Goal: Task Accomplishment & Management: Manage account settings

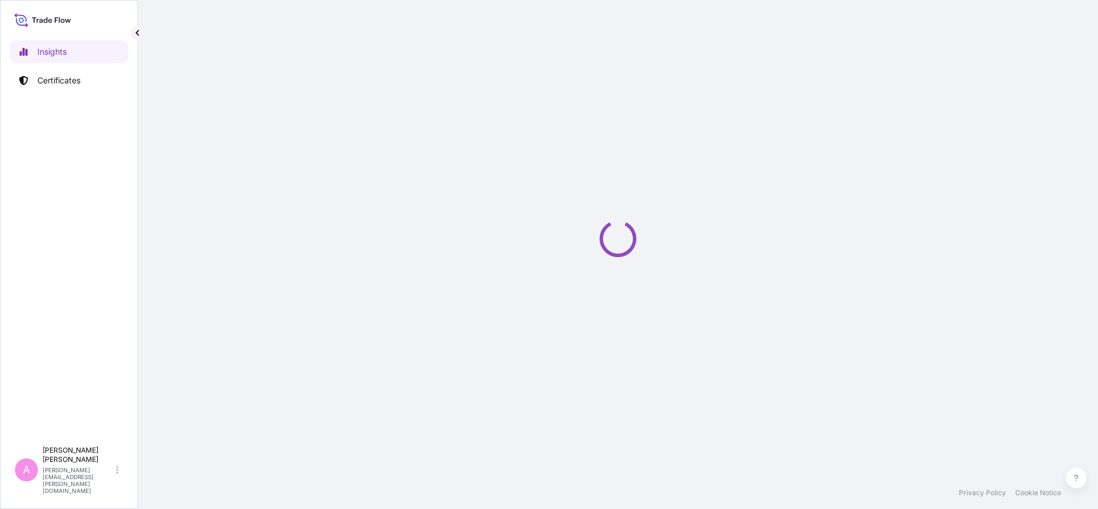
select select "2025"
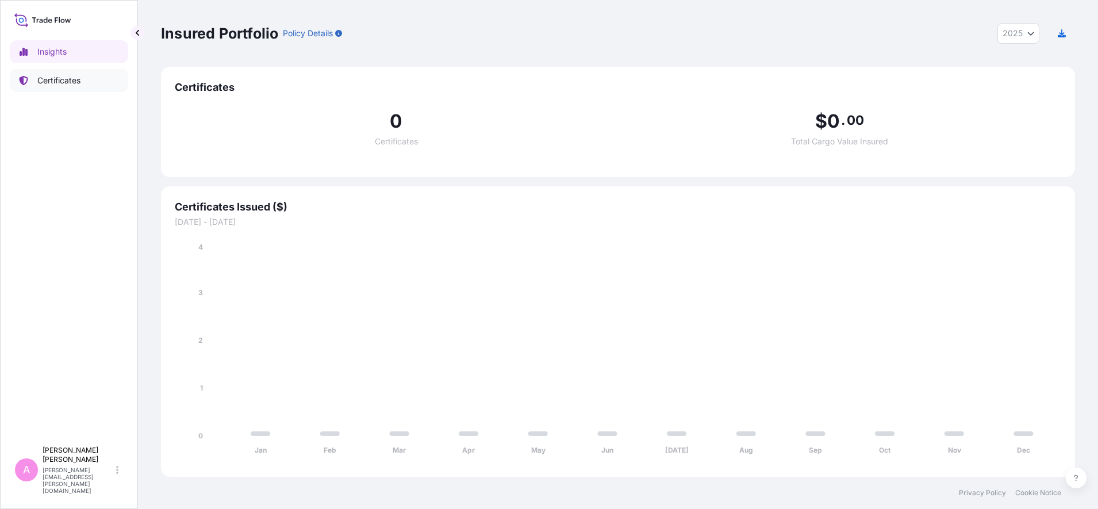
click at [76, 87] on link "Certificates" at bounding box center [69, 80] width 118 height 23
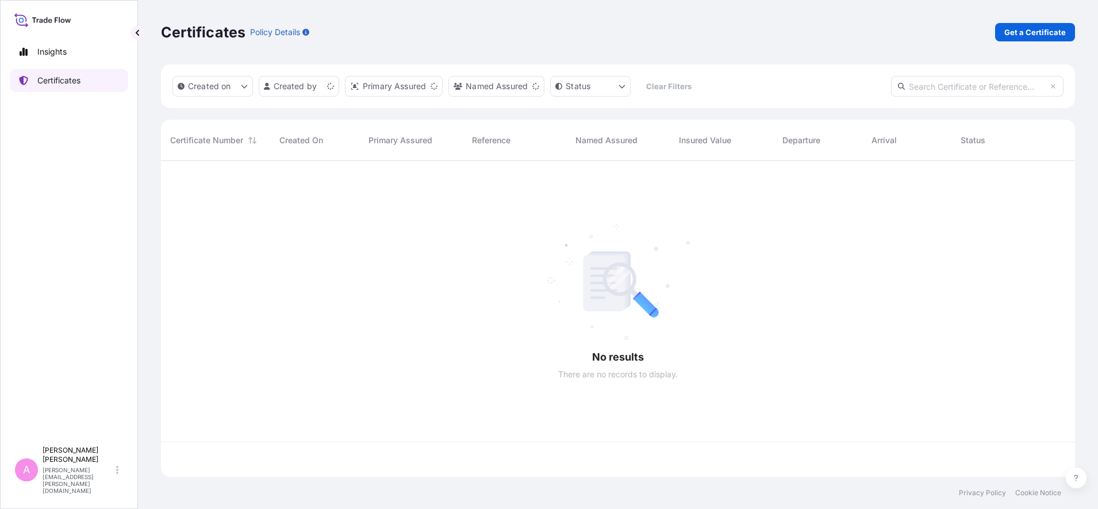
scroll to position [311, 903]
click at [935, 85] on input "text" at bounding box center [977, 86] width 173 height 21
paste input "5013206678"
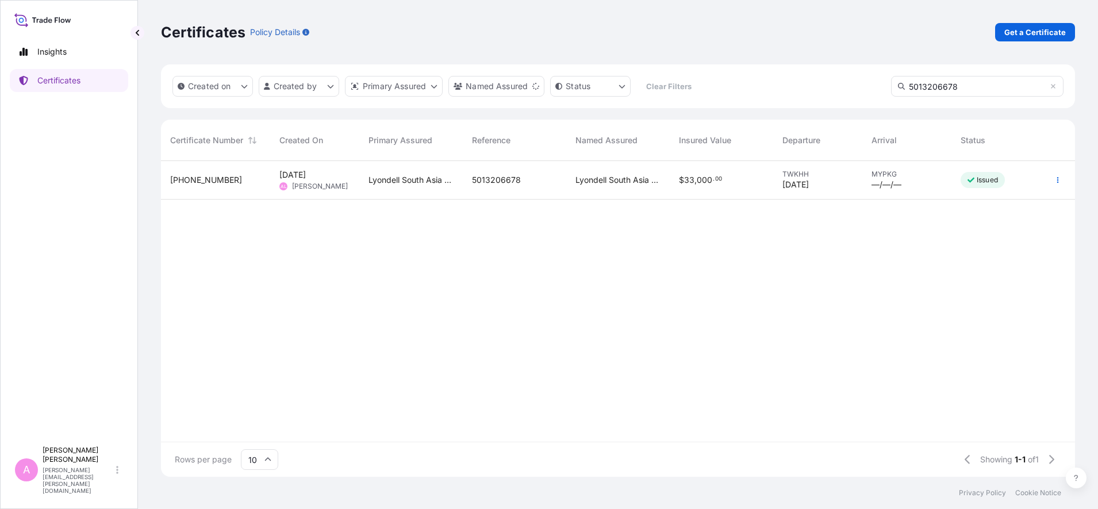
type input "5013206678"
click at [511, 187] on div "5013206678" at bounding box center [515, 180] width 104 height 39
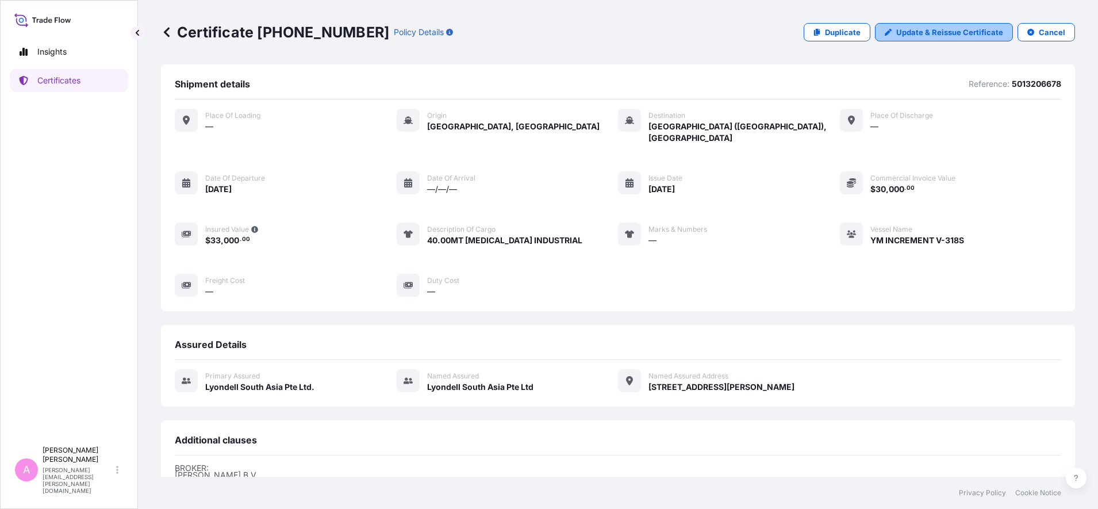
click at [939, 29] on p "Update & Reissue Certificate" at bounding box center [949, 32] width 107 height 12
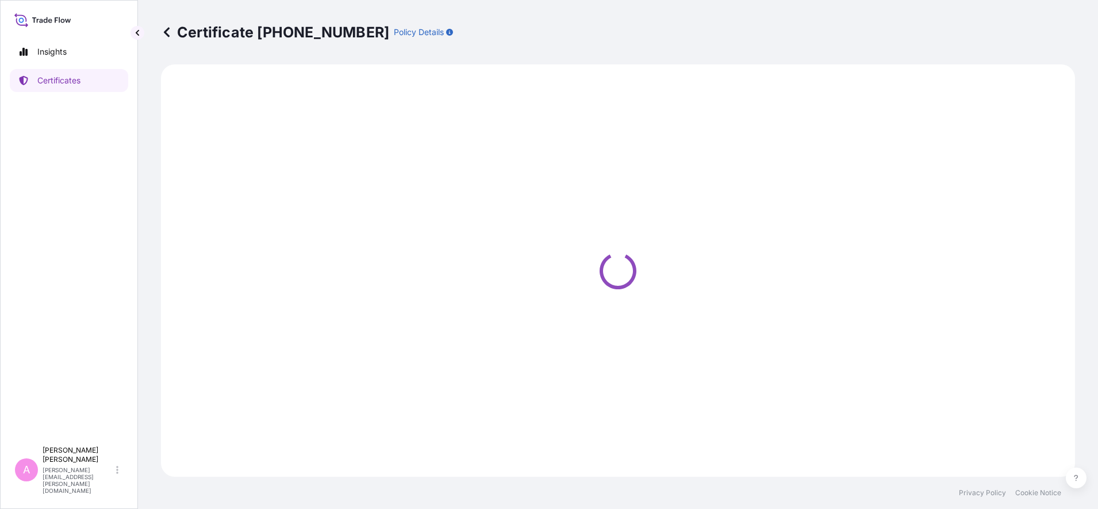
select select "Sea"
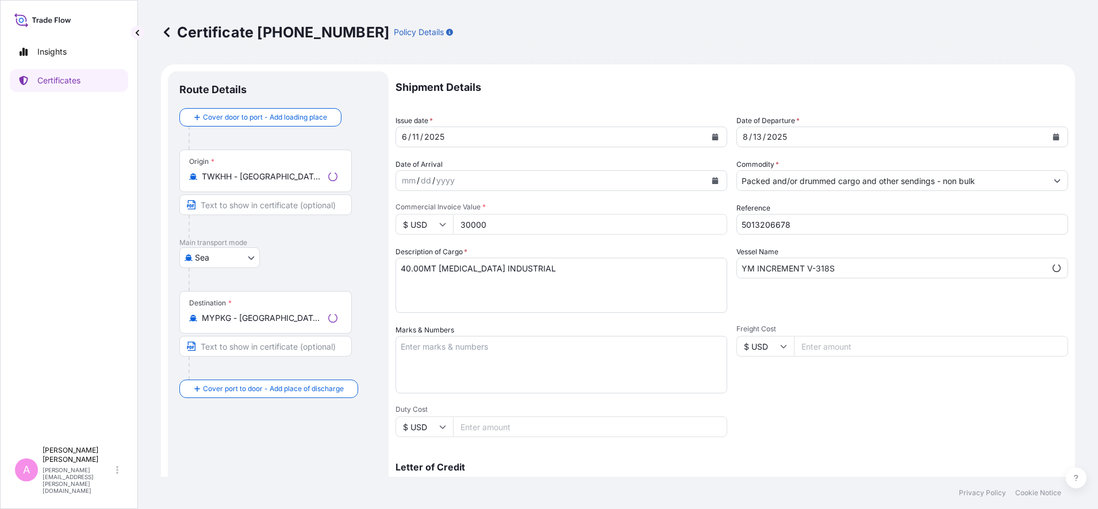
select select "32022"
click at [1053, 137] on icon "Calendar" at bounding box center [1056, 136] width 6 height 7
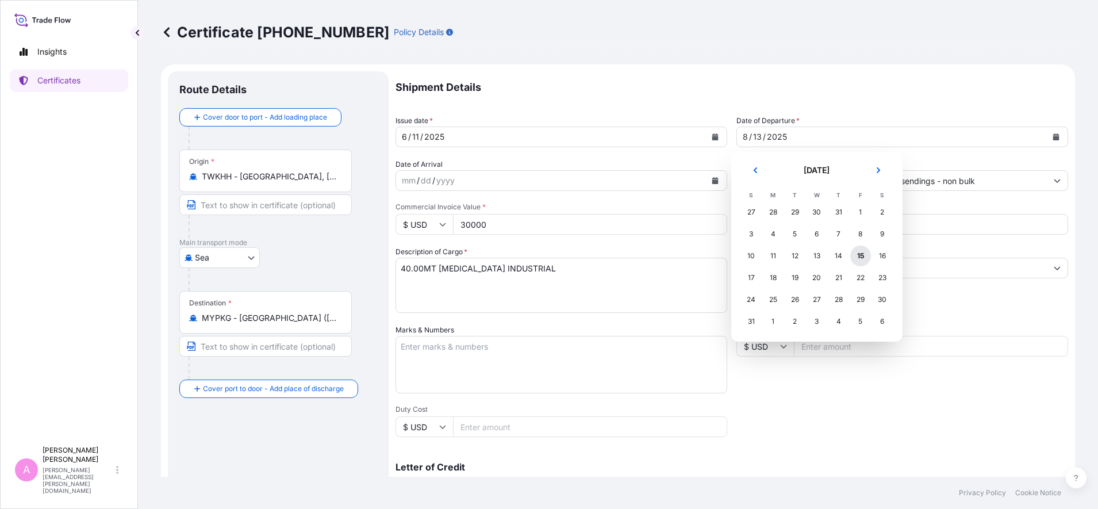
click at [857, 254] on div "15" at bounding box center [860, 256] width 21 height 21
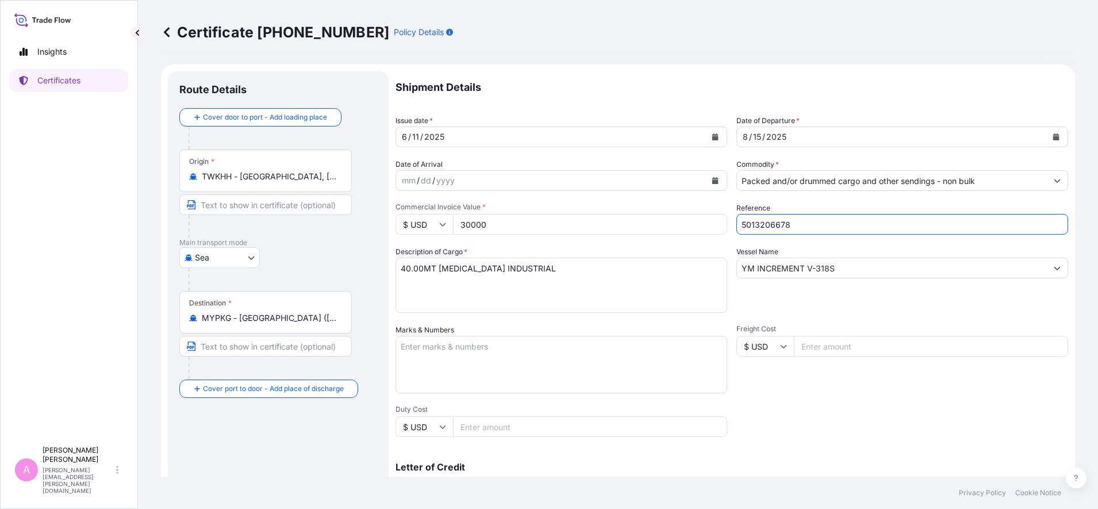
drag, startPoint x: 792, startPoint y: 221, endPoint x: 695, endPoint y: 223, distance: 97.2
click at [695, 223] on div "Shipment Details Issue date * [DATE] Date of Departure * [DATE] Date of Arrival…" at bounding box center [732, 345] width 673 height 548
paste input "990759349"
type input "990759349"
click at [1007, 411] on div "Shipment Details Issue date * [DATE] Date of Departure * [DATE] Date of Arrival…" at bounding box center [732, 345] width 673 height 548
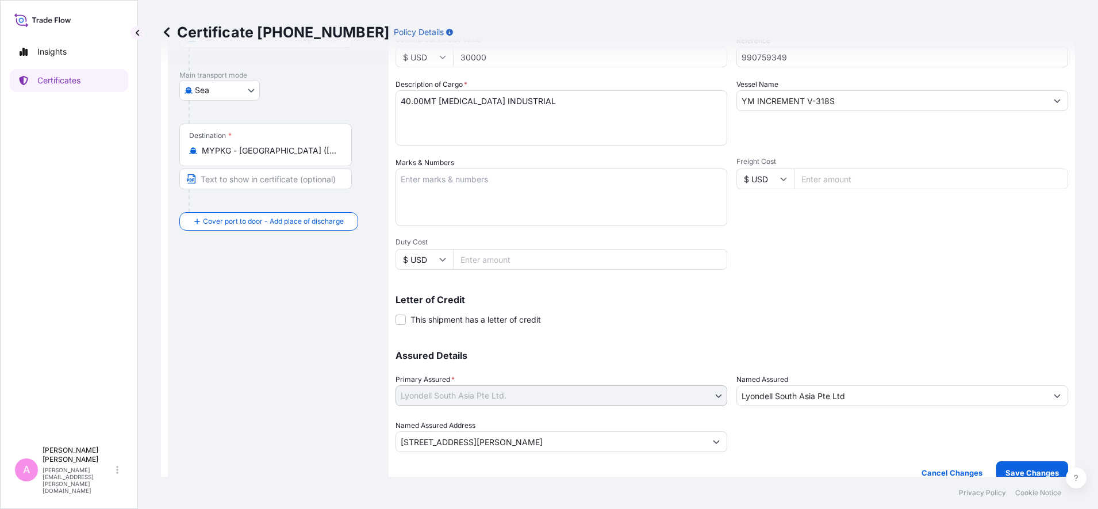
scroll to position [182, 0]
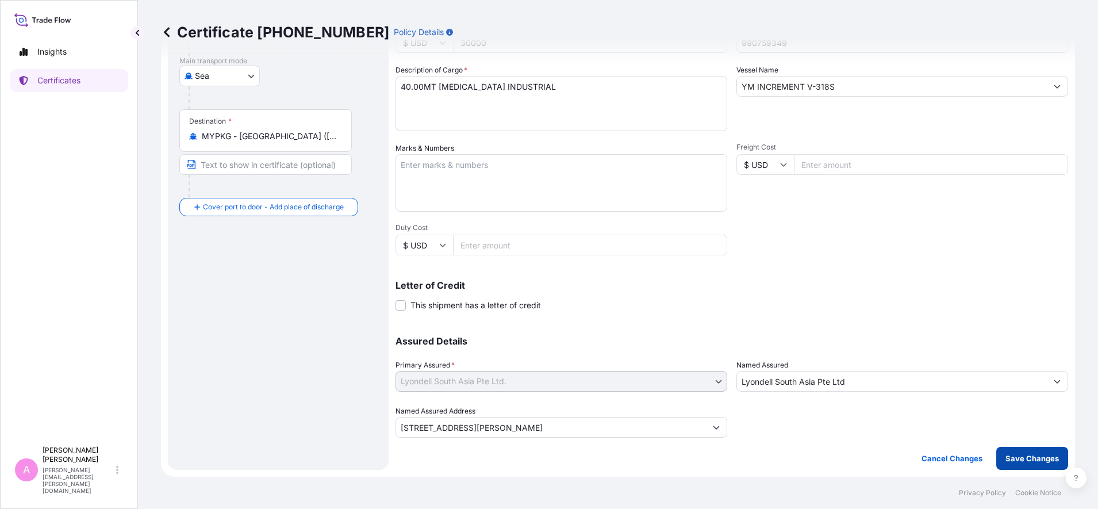
click at [1032, 458] on p "Save Changes" at bounding box center [1032, 459] width 53 height 12
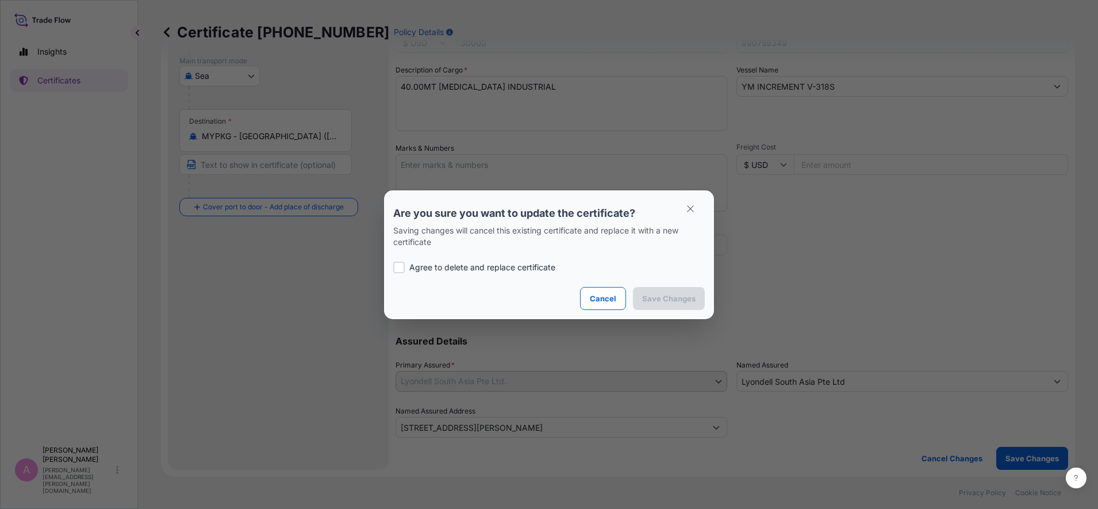
click at [427, 268] on p "Agree to delete and replace certificate" at bounding box center [482, 268] width 146 height 12
checkbox input "true"
click at [666, 300] on p "Save Changes" at bounding box center [668, 299] width 53 height 12
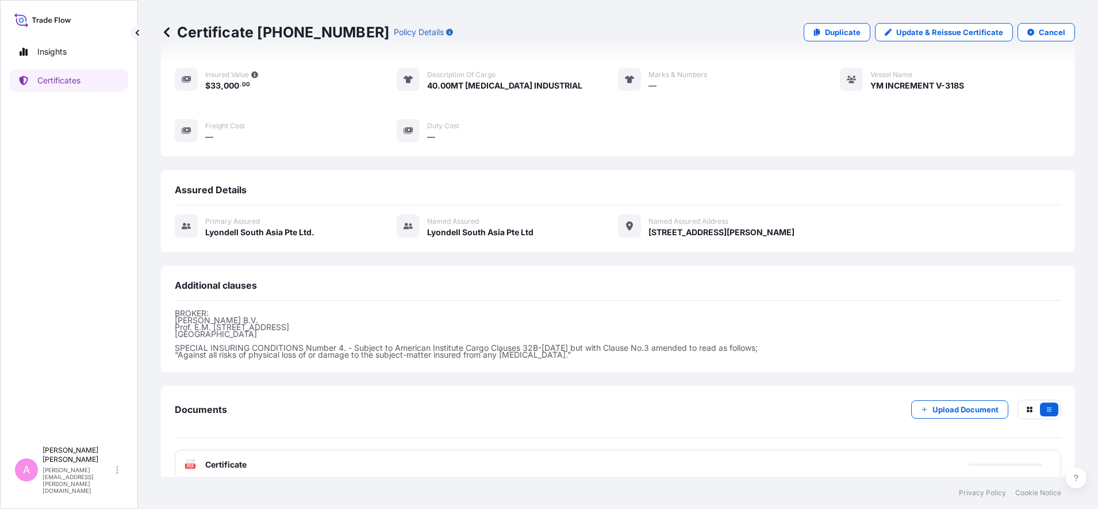
scroll to position [160, 0]
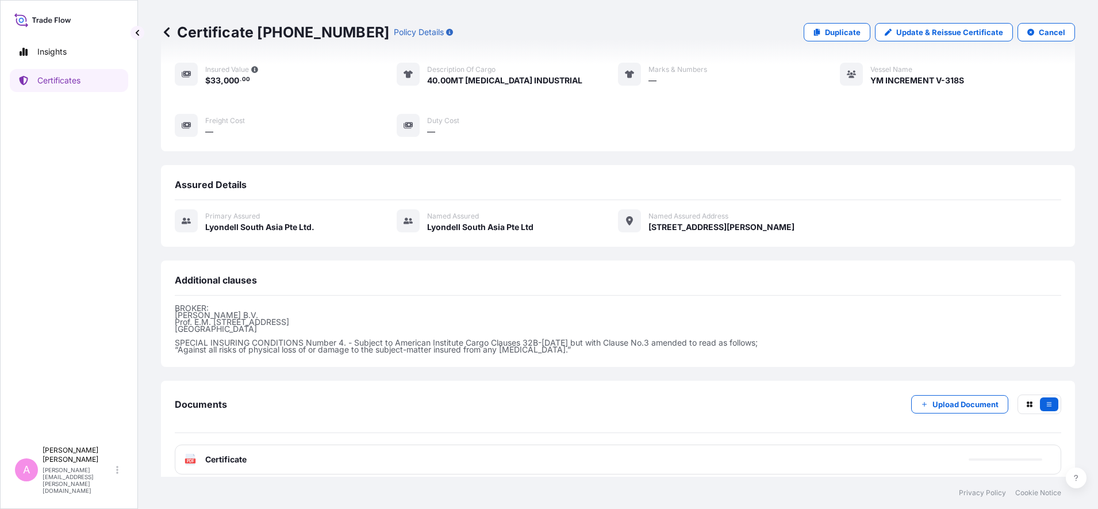
click at [208, 454] on span "Certificate" at bounding box center [225, 460] width 41 height 12
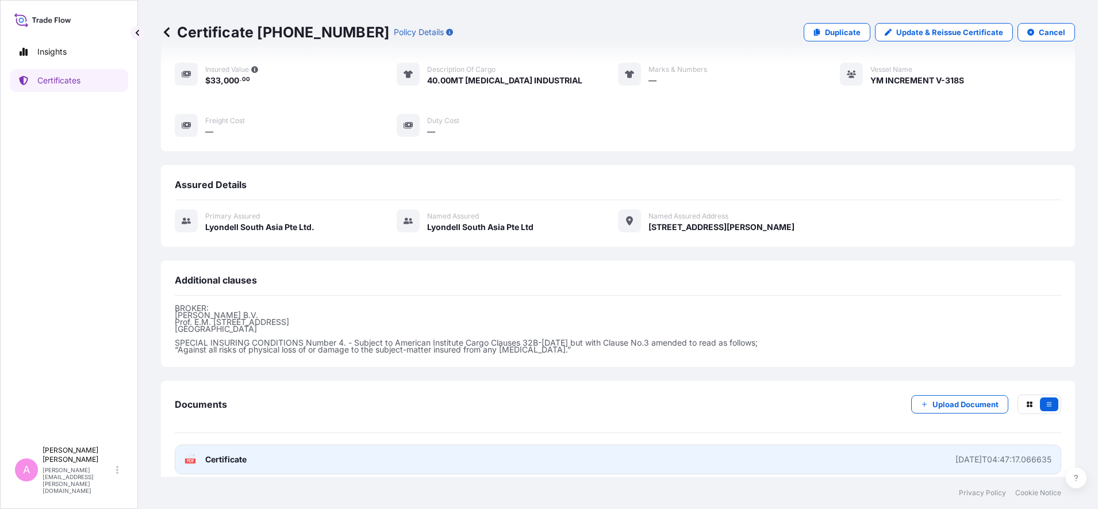
click at [214, 454] on span "Certificate" at bounding box center [225, 460] width 41 height 12
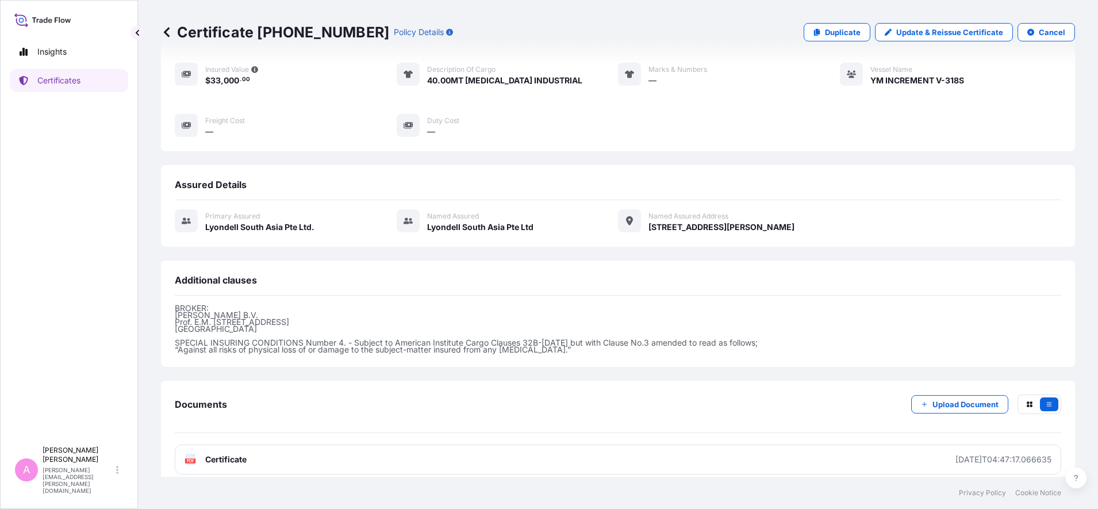
click at [167, 32] on icon at bounding box center [167, 32] width 12 height 12
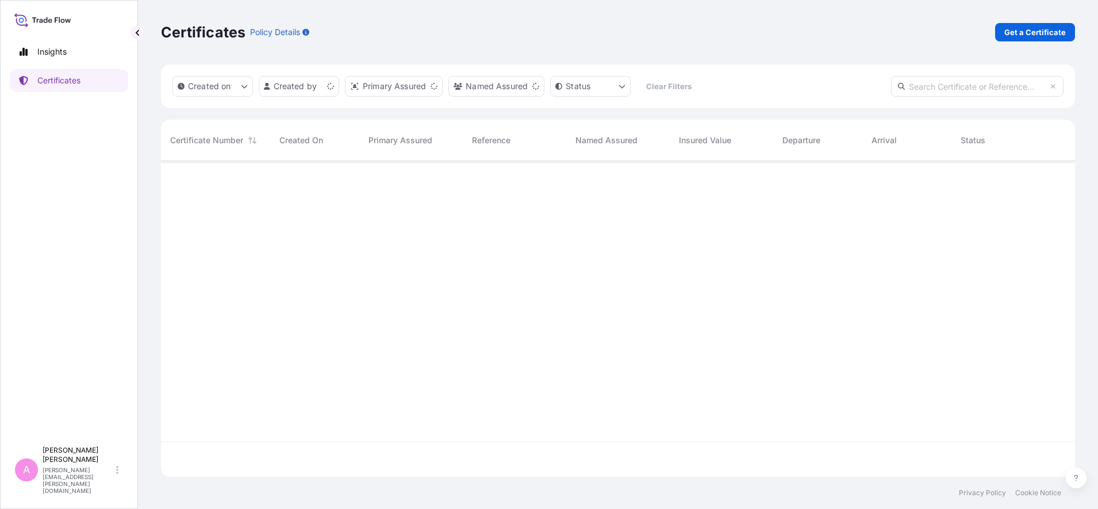
scroll to position [311, 903]
click at [940, 89] on input "text" at bounding box center [977, 86] width 173 height 21
paste input "5013215712"
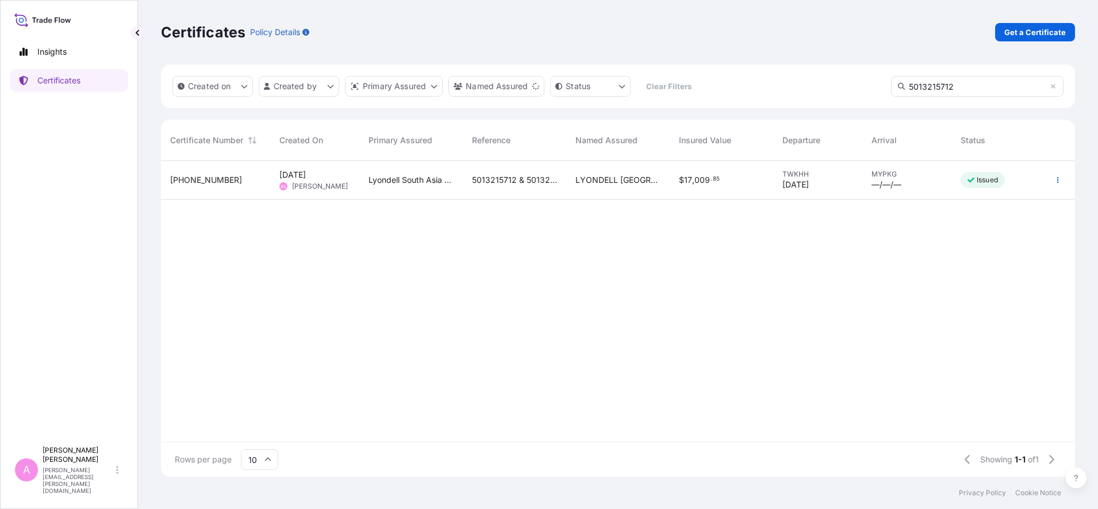
type input "5013215712"
click at [593, 184] on span "LYONDELL [GEOGRAPHIC_DATA] PTE. LTD." at bounding box center [618, 180] width 85 height 12
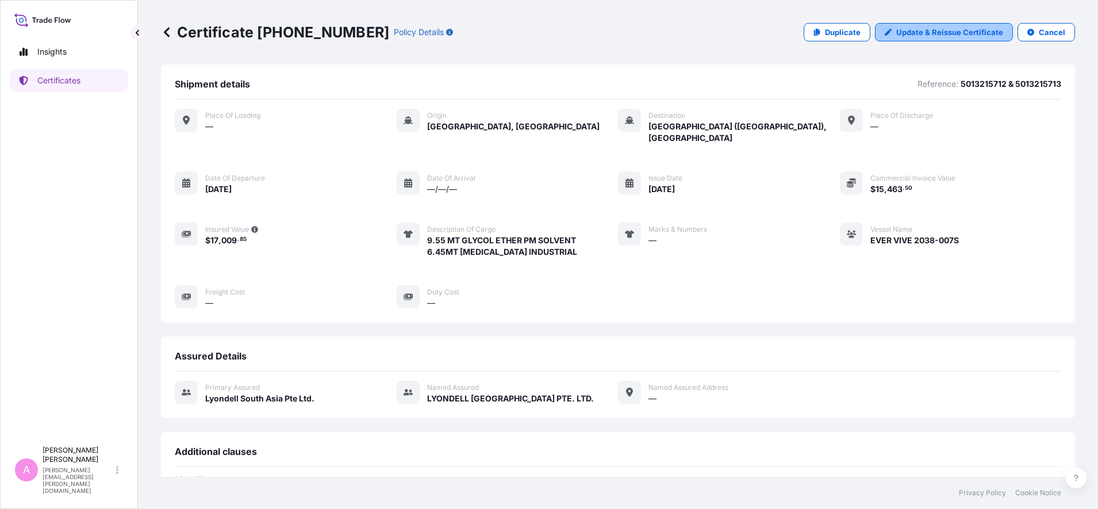
click at [932, 29] on p "Update & Reissue Certificate" at bounding box center [949, 32] width 107 height 12
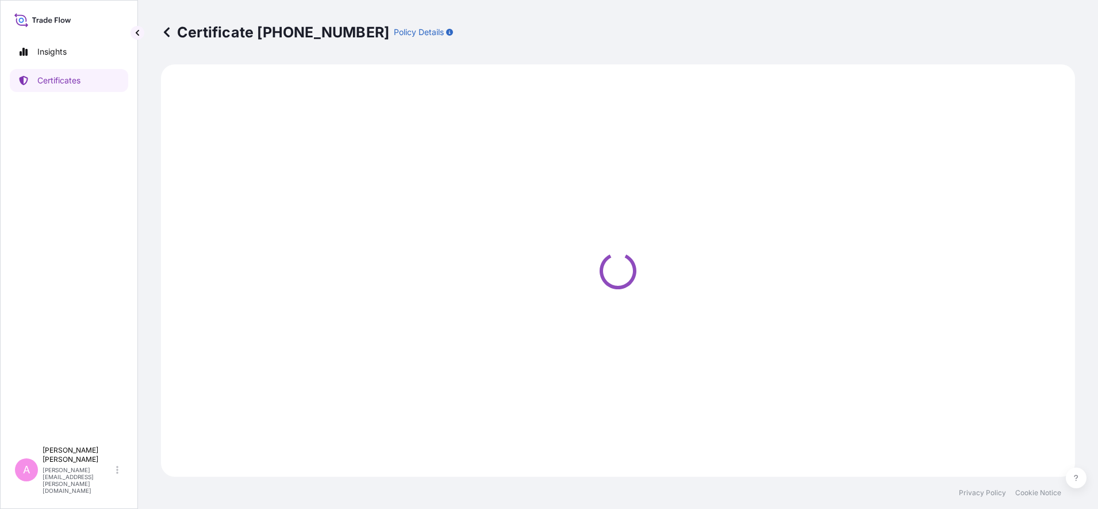
select select "Sea"
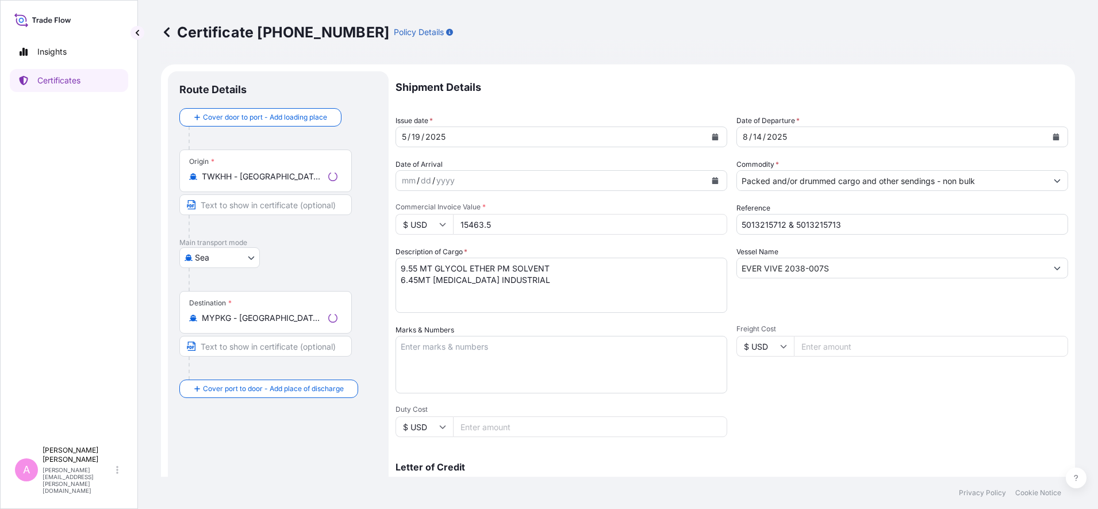
select select "32022"
click at [1053, 137] on icon "Calendar" at bounding box center [1056, 136] width 7 height 7
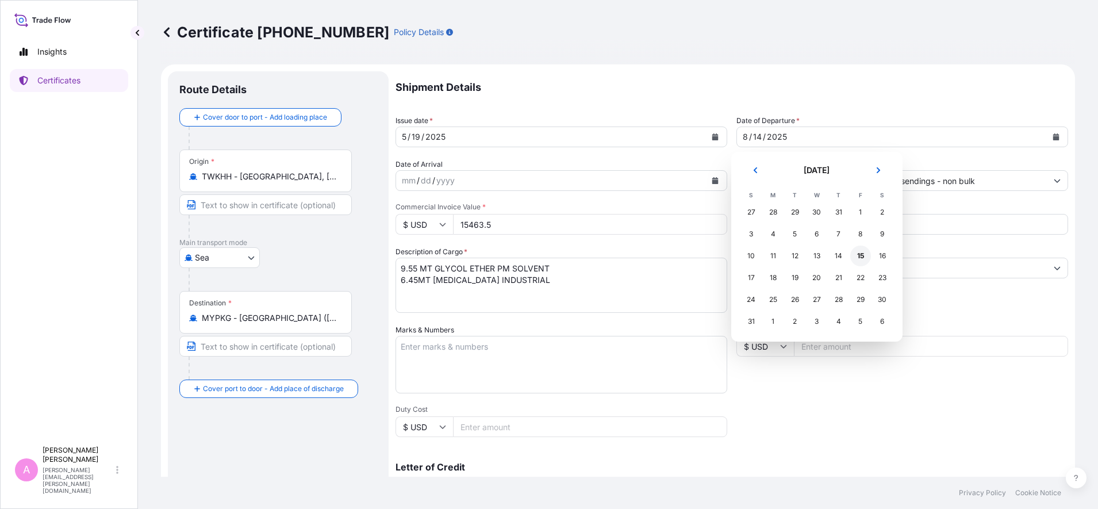
click at [858, 253] on div "15" at bounding box center [860, 256] width 21 height 21
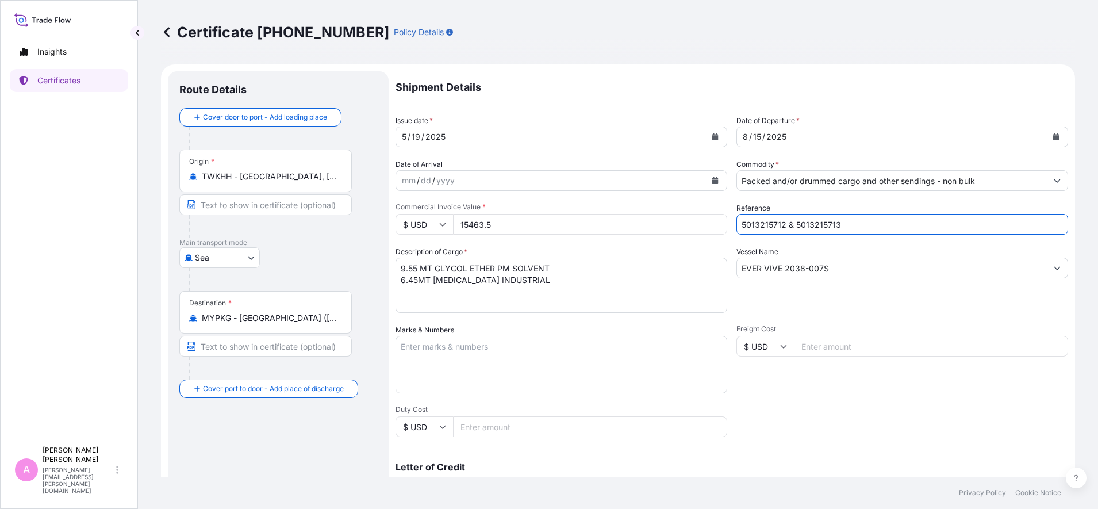
drag, startPoint x: 852, startPoint y: 221, endPoint x: 630, endPoint y: 207, distance: 223.0
click at [630, 207] on div "Shipment Details Issue date * [DATE] Date of Departure * [DATE] Date of Arrival…" at bounding box center [732, 345] width 673 height 548
paste input "99075936"
paste input "990759363"
type input "990759363 & 990759364"
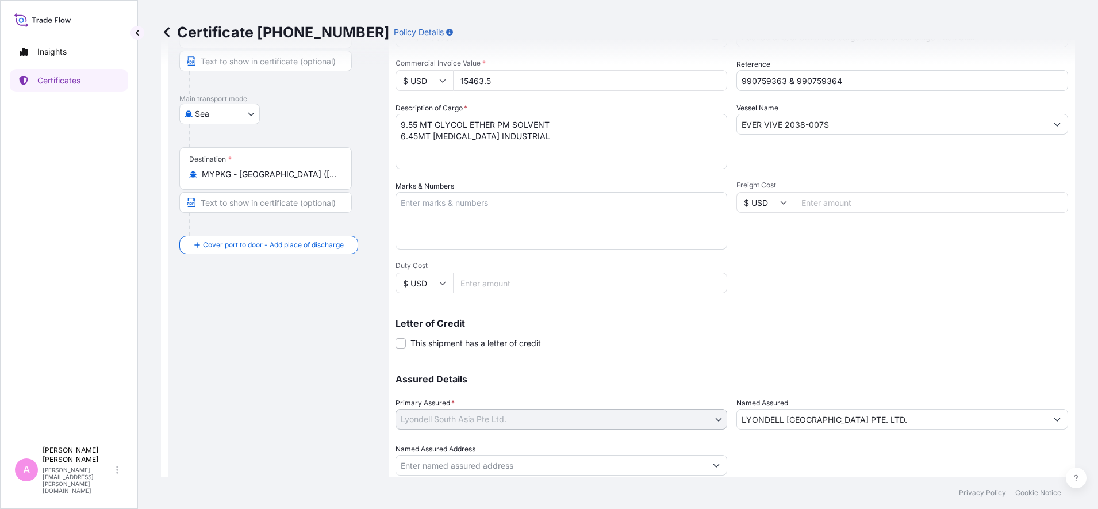
scroll to position [182, 0]
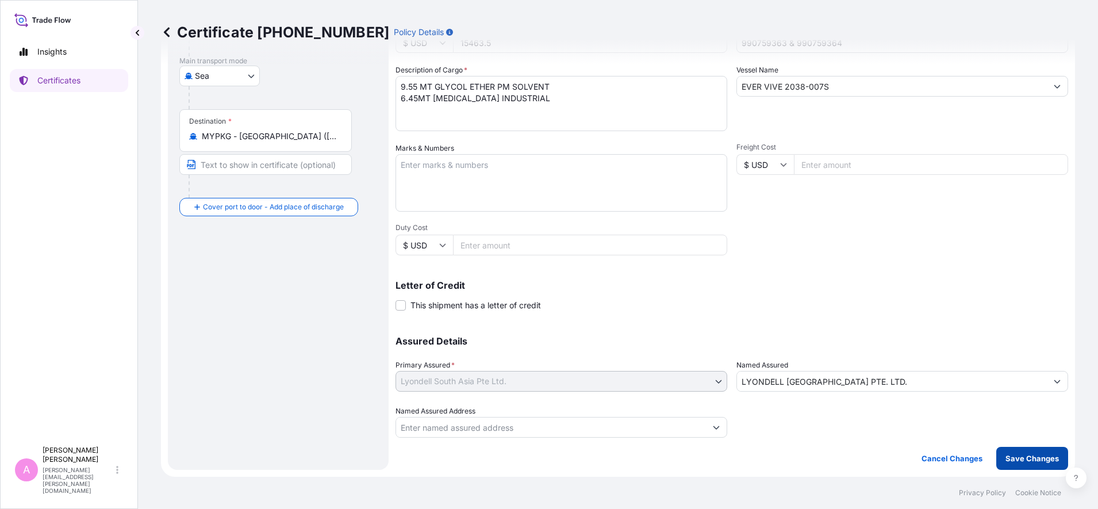
click at [1036, 456] on p "Save Changes" at bounding box center [1032, 459] width 53 height 12
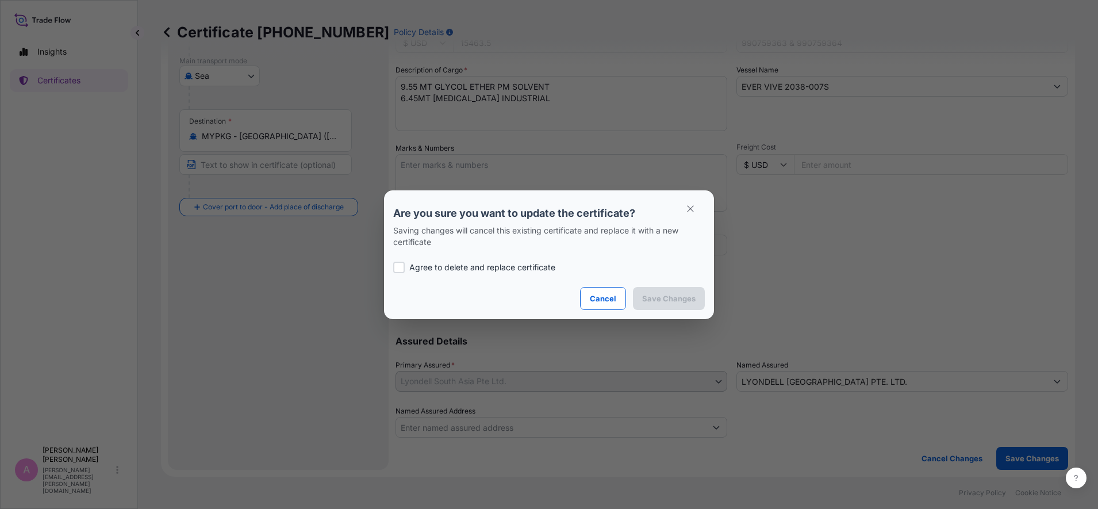
click at [442, 268] on p "Agree to delete and replace certificate" at bounding box center [482, 268] width 146 height 12
checkbox input "true"
click at [649, 296] on p "Save Changes" at bounding box center [668, 299] width 53 height 12
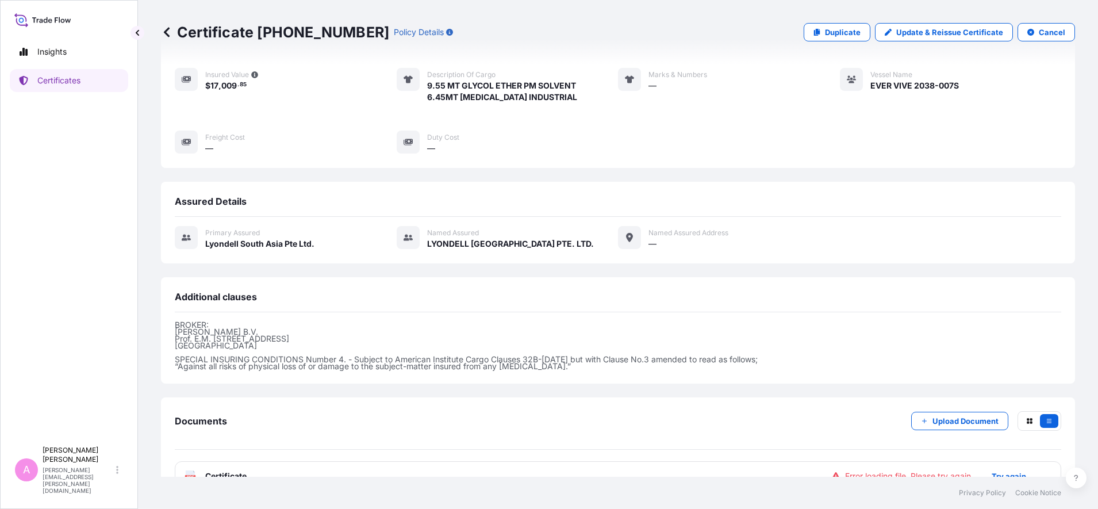
scroll to position [171, 0]
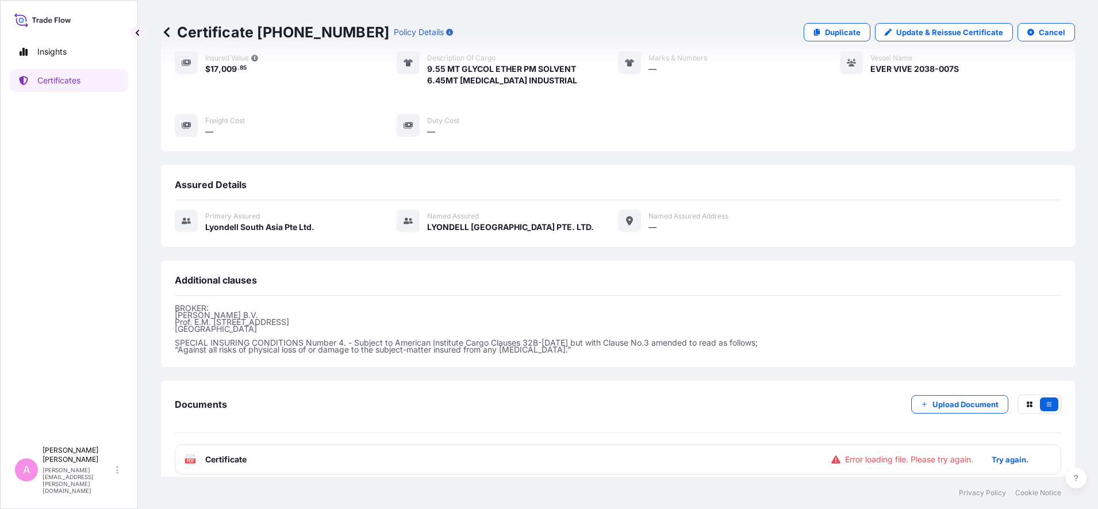
click at [243, 454] on span "Certificate" at bounding box center [225, 460] width 41 height 12
click at [191, 454] on icon at bounding box center [191, 460] width 10 height 12
click at [216, 454] on span "Certificate" at bounding box center [225, 460] width 41 height 12
click at [243, 454] on span "Certificate" at bounding box center [225, 460] width 41 height 12
click at [311, 448] on div "PDF Certificate Error loading file. Please try again. Try again." at bounding box center [618, 459] width 887 height 30
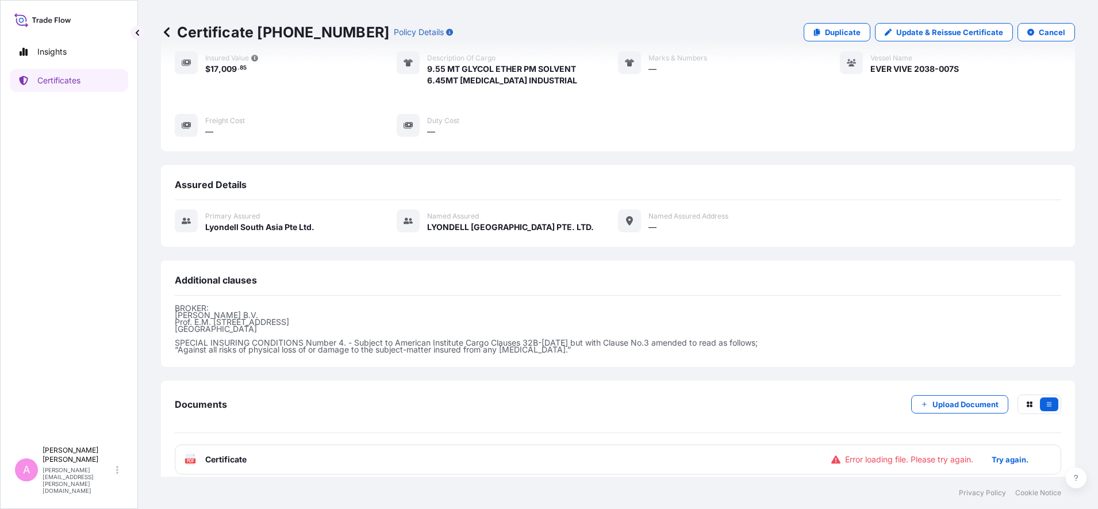
click at [264, 457] on div "PDF Certificate Error loading file. Please try again. Try again." at bounding box center [618, 459] width 887 height 30
click at [1001, 454] on p "Try again." at bounding box center [1010, 460] width 37 height 12
click at [239, 454] on span "Certificate" at bounding box center [225, 460] width 41 height 12
click at [165, 30] on icon at bounding box center [167, 32] width 12 height 12
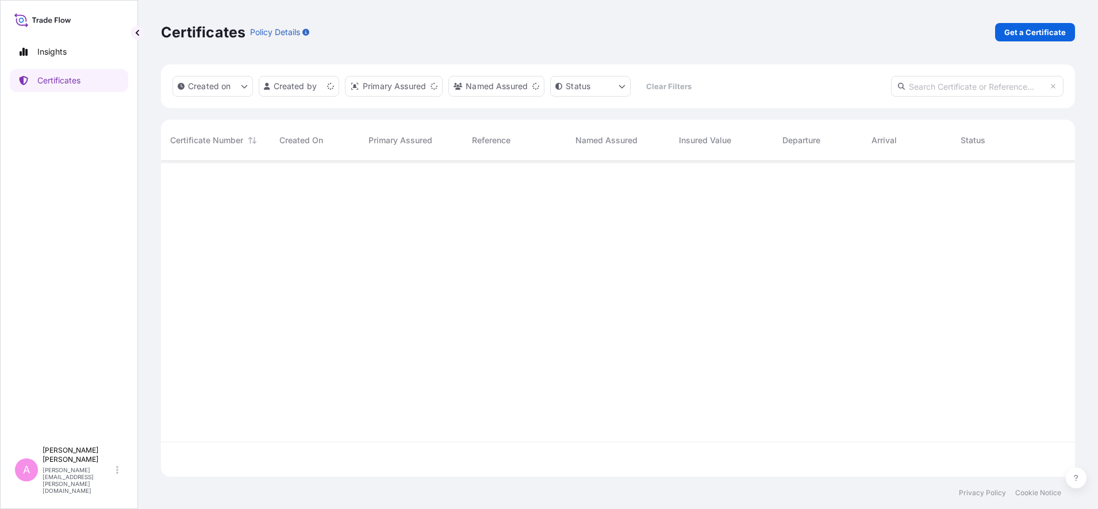
scroll to position [311, 903]
click at [945, 86] on input "text" at bounding box center [977, 86] width 173 height 21
paste input "5013211486"
type input "5013211486"
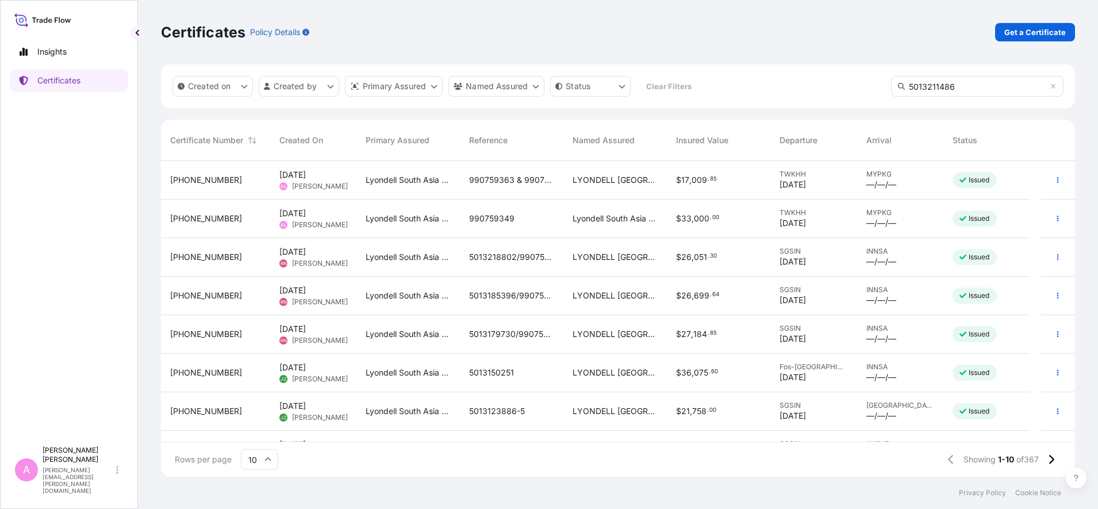
click at [983, 83] on input "5013211486" at bounding box center [977, 86] width 173 height 21
click at [1051, 89] on icon at bounding box center [1053, 86] width 7 height 7
click at [983, 86] on input "text" at bounding box center [977, 86] width 173 height 21
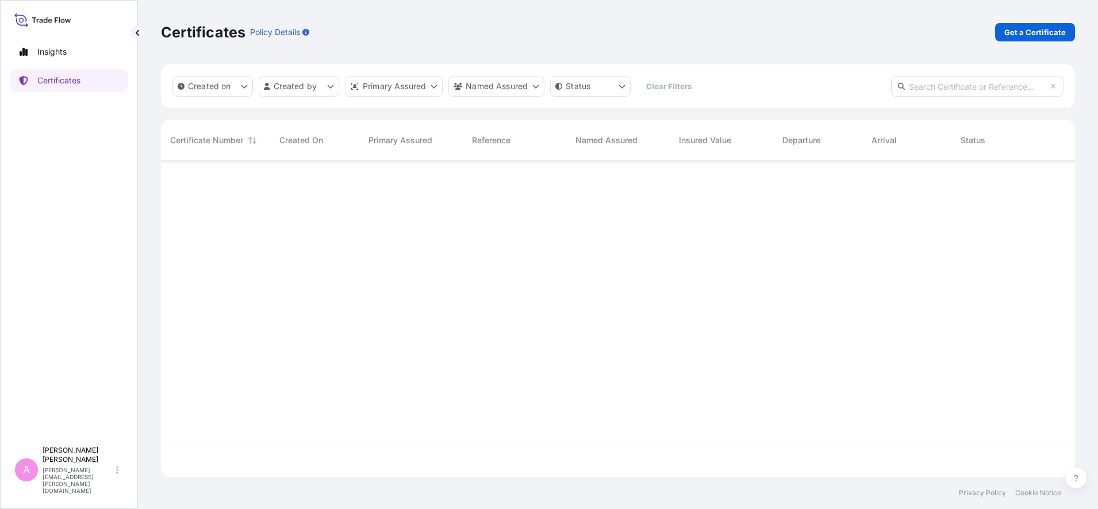
paste input "990759362"
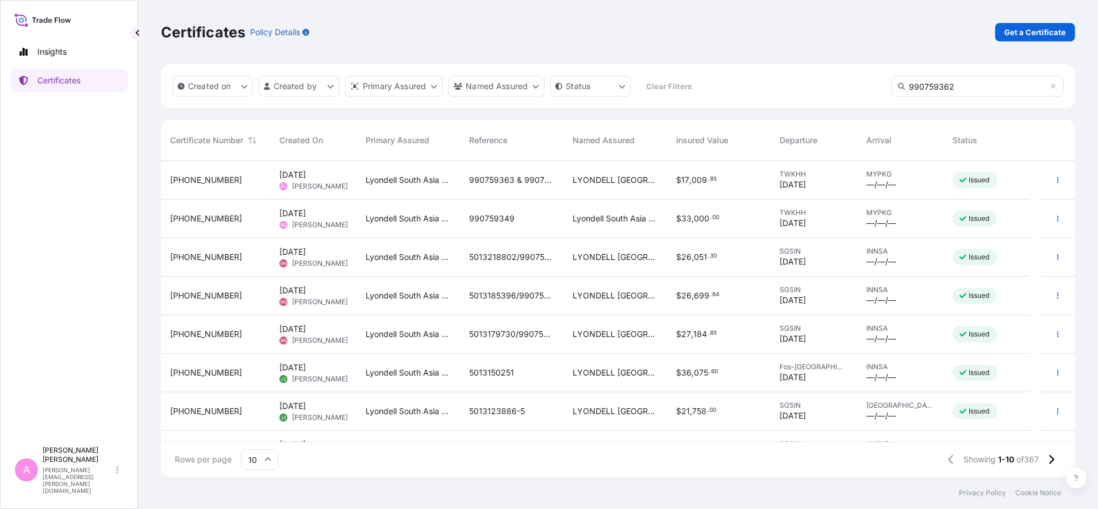
drag, startPoint x: 924, startPoint y: 82, endPoint x: 892, endPoint y: 86, distance: 32.5
click at [892, 86] on input "990759362" at bounding box center [977, 86] width 173 height 21
paste input "5013211486"
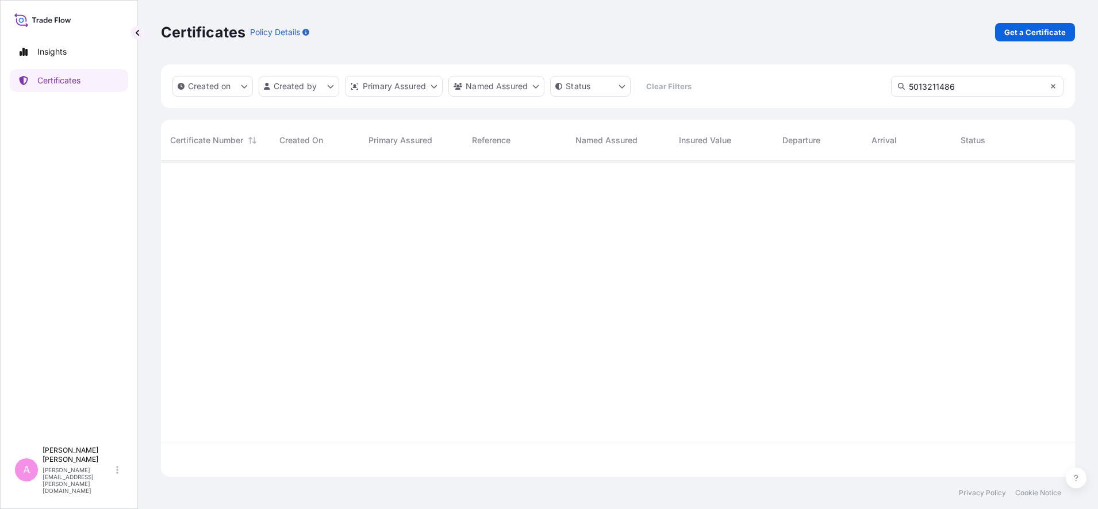
type input "5013211486"
click at [1056, 85] on icon at bounding box center [1053, 86] width 7 height 7
click at [1026, 90] on input "text" at bounding box center [977, 86] width 173 height 21
paste input "5013211486"
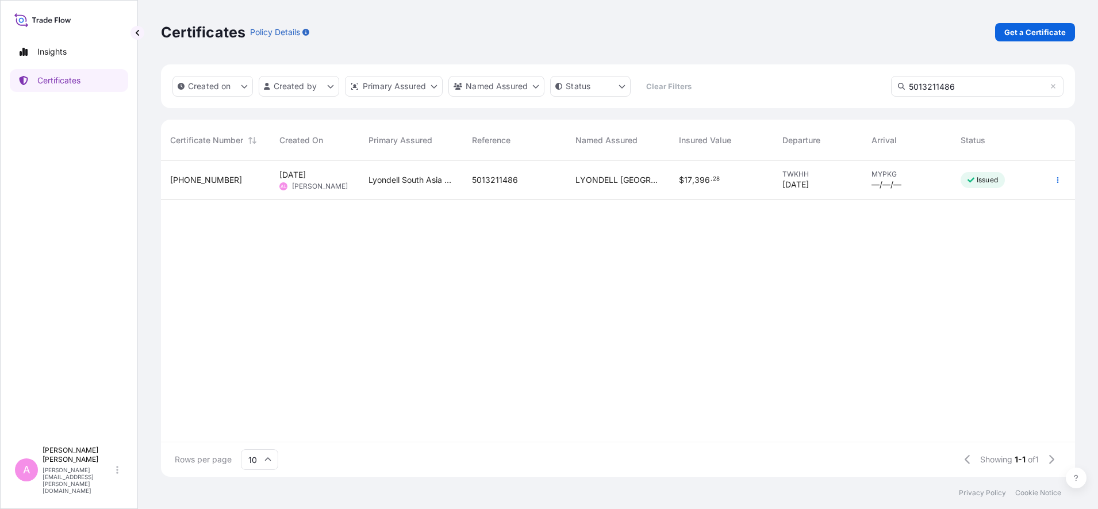
type input "5013211486"
click at [732, 185] on div "$ 17 , 396 . 28" at bounding box center [721, 180] width 85 height 12
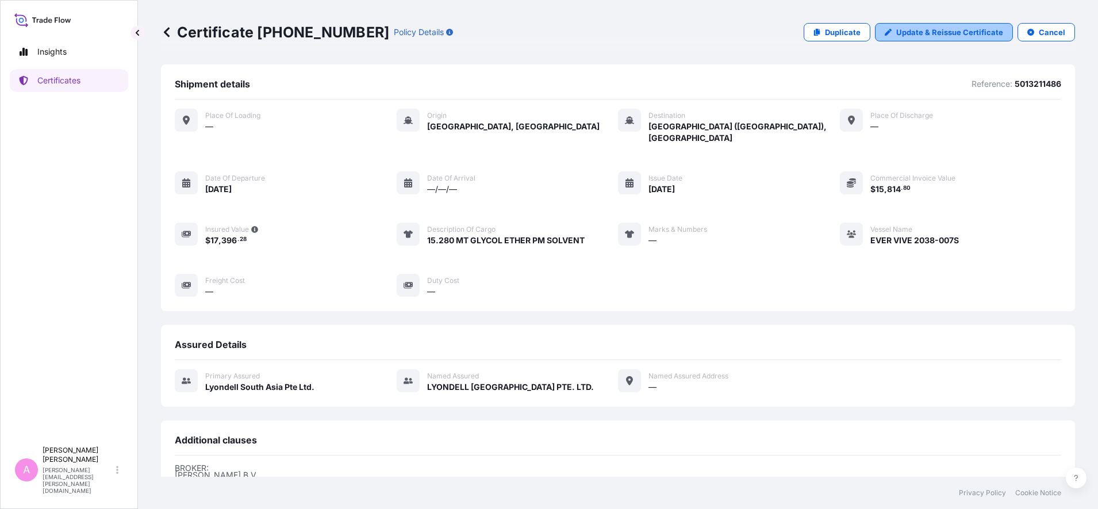
click at [910, 26] on link "Update & Reissue Certificate" at bounding box center [944, 32] width 138 height 18
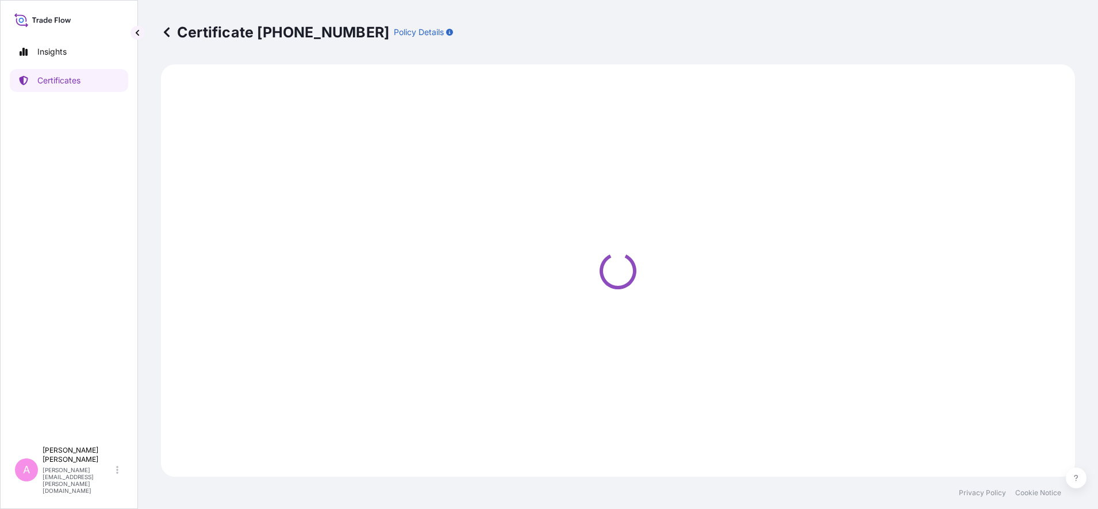
select select "Sea"
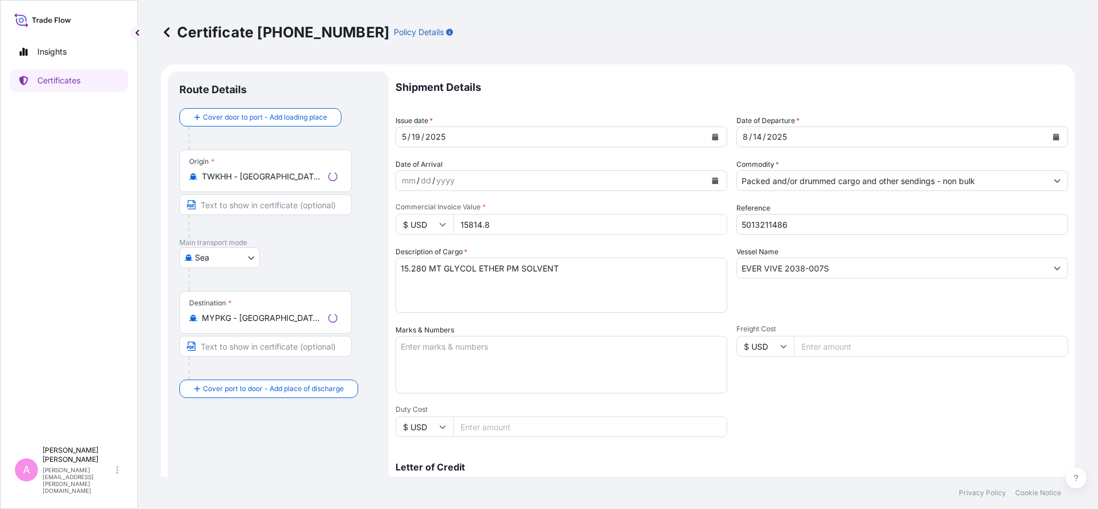
select select "32022"
click at [1047, 136] on button "Calendar" at bounding box center [1056, 137] width 18 height 18
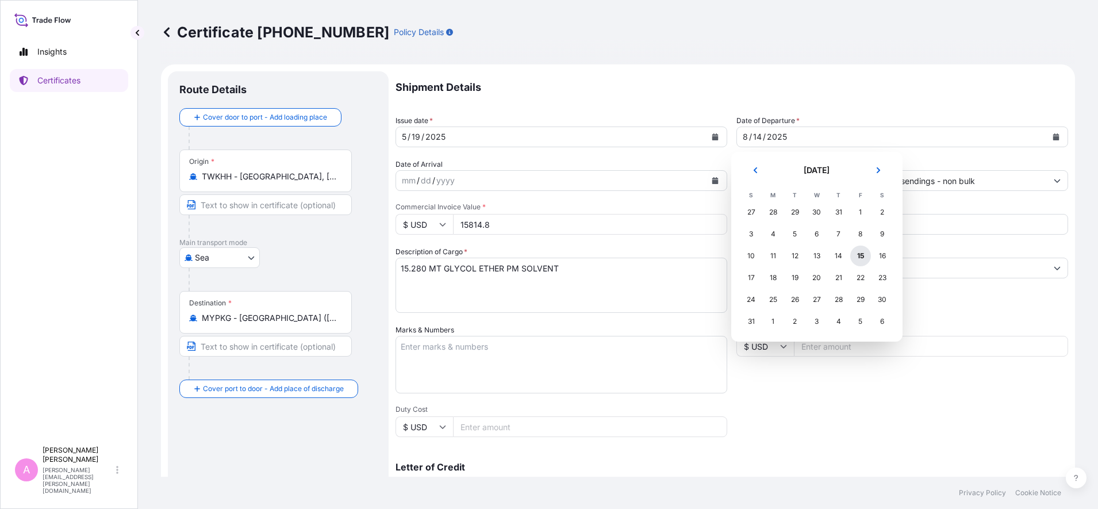
click at [852, 257] on div "15" at bounding box center [860, 256] width 21 height 21
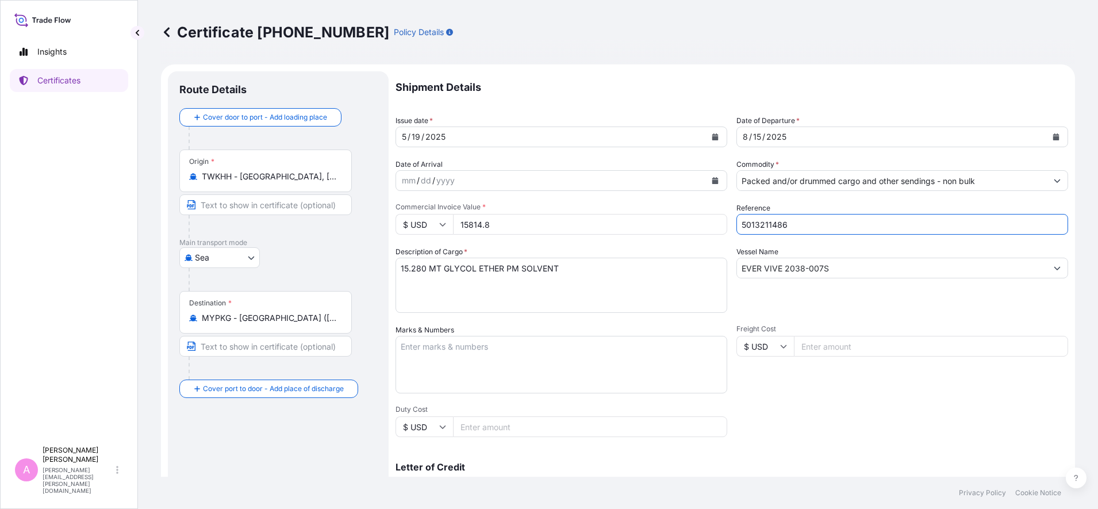
drag, startPoint x: 795, startPoint y: 230, endPoint x: 684, endPoint y: 212, distance: 112.4
click at [684, 212] on div "Shipment Details Issue date * [DATE] Date of Departure * [DATE] Date of Arrival…" at bounding box center [732, 345] width 673 height 548
paste input "INV.990759362"
click at [749, 228] on input "INV.990759362" at bounding box center [903, 224] width 332 height 21
click at [752, 227] on input "INV.990759362" at bounding box center [903, 224] width 332 height 21
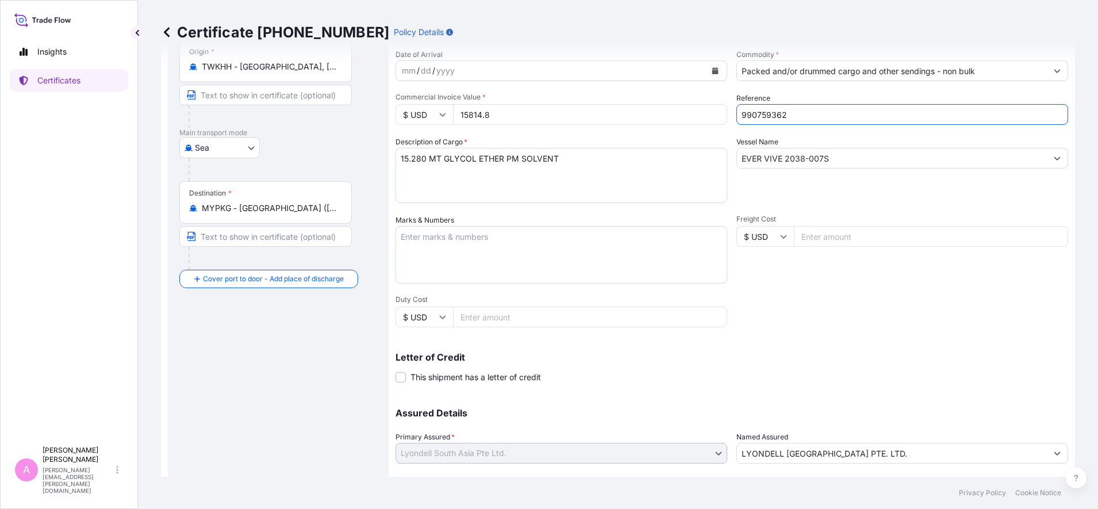
scroll to position [182, 0]
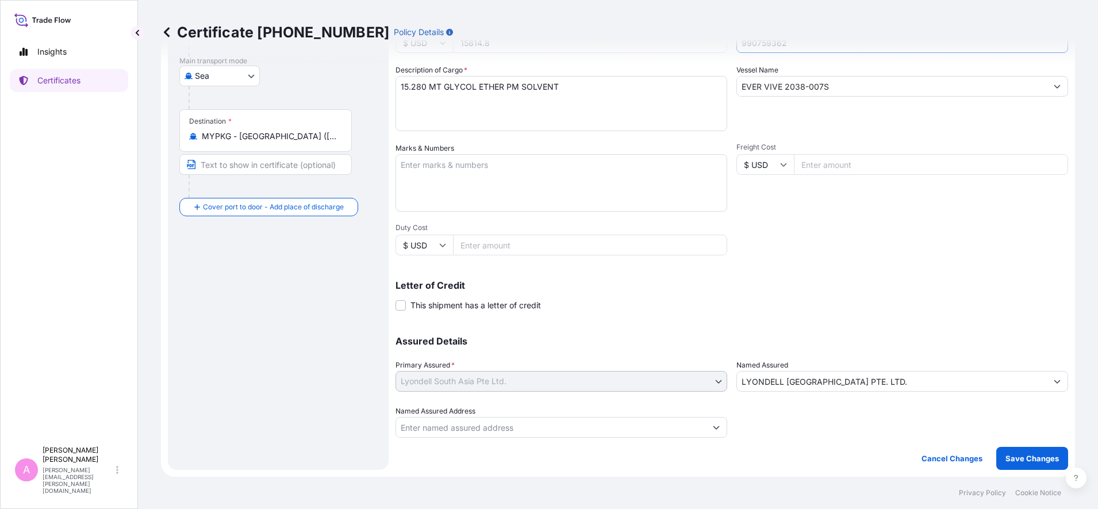
type input "990759362"
click at [1024, 465] on button "Save Changes" at bounding box center [1032, 458] width 72 height 23
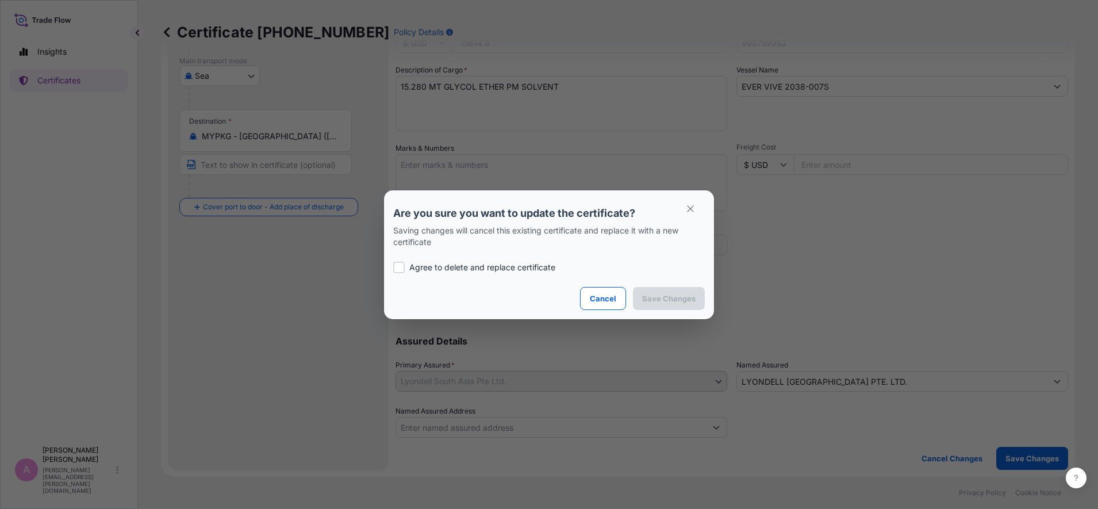
click at [446, 267] on p "Agree to delete and replace certificate" at bounding box center [482, 268] width 146 height 12
checkbox input "true"
click at [654, 302] on p "Save Changes" at bounding box center [668, 299] width 53 height 12
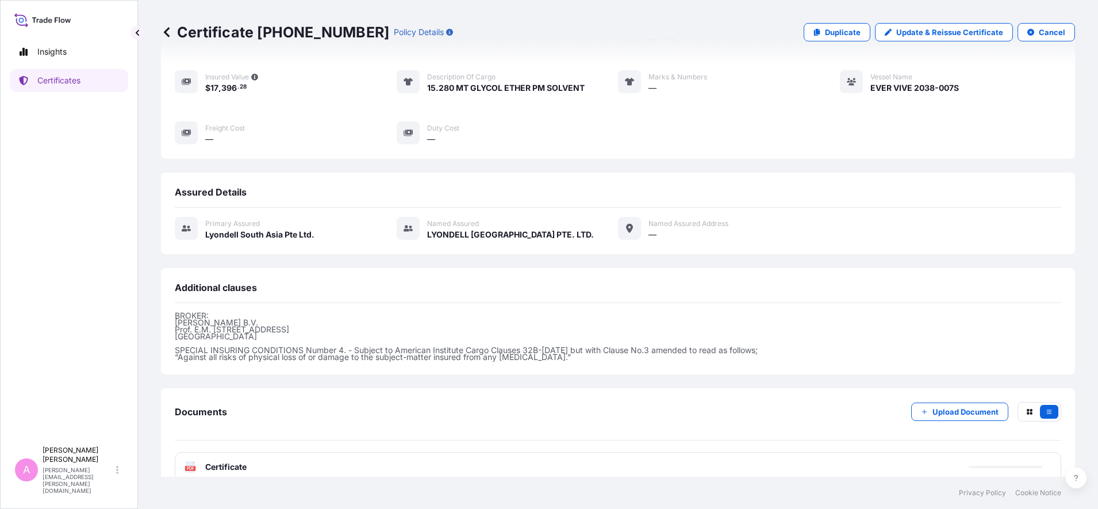
scroll to position [160, 0]
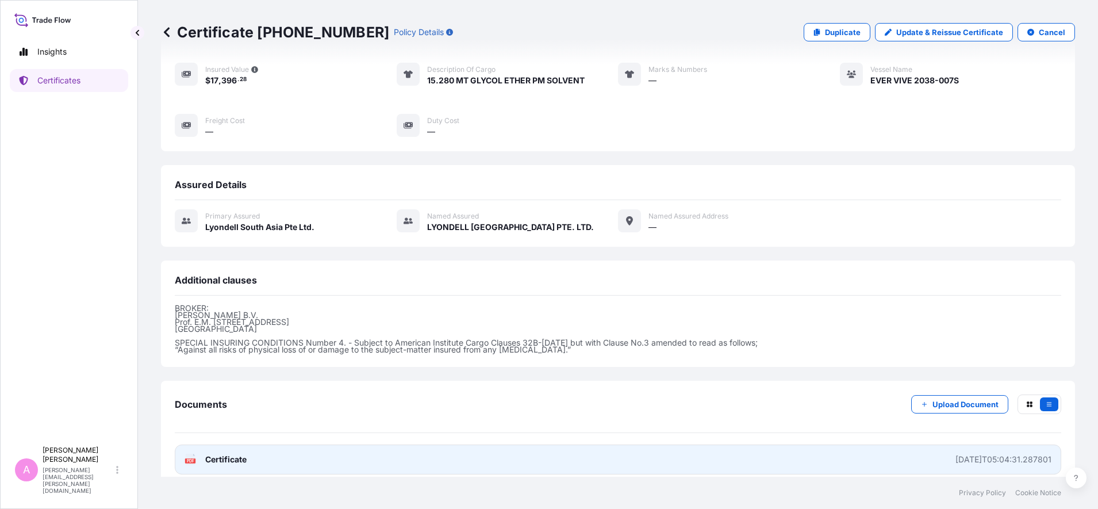
click at [226, 454] on span "Certificate" at bounding box center [225, 460] width 41 height 12
